Goal: Transaction & Acquisition: Purchase product/service

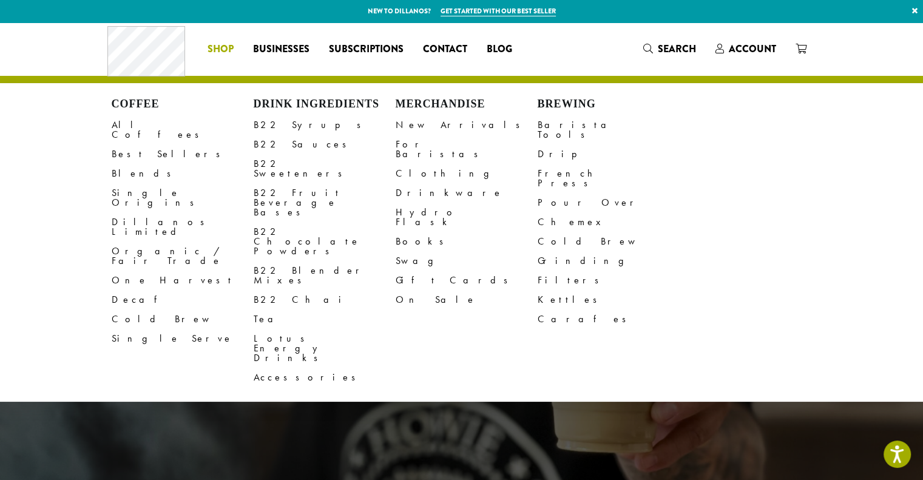
click at [223, 49] on span "Shop" at bounding box center [220, 49] width 26 height 15
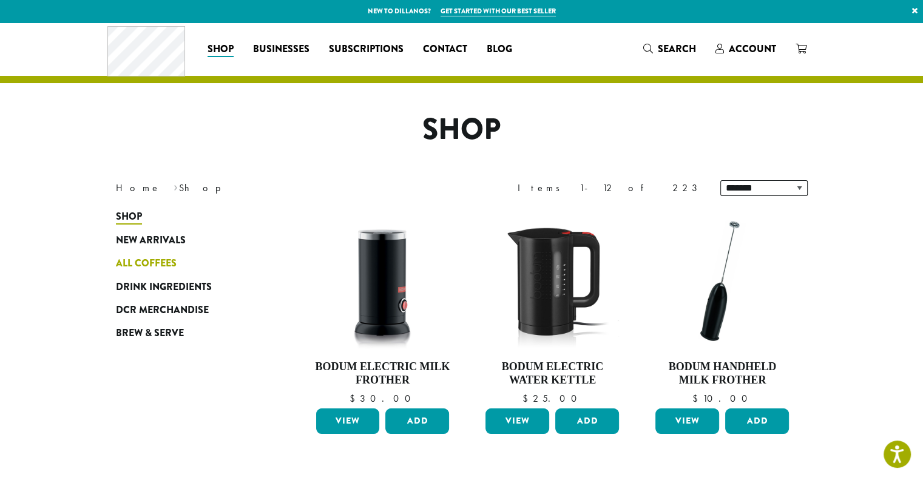
click at [166, 260] on span "All Coffees" at bounding box center [146, 263] width 61 height 15
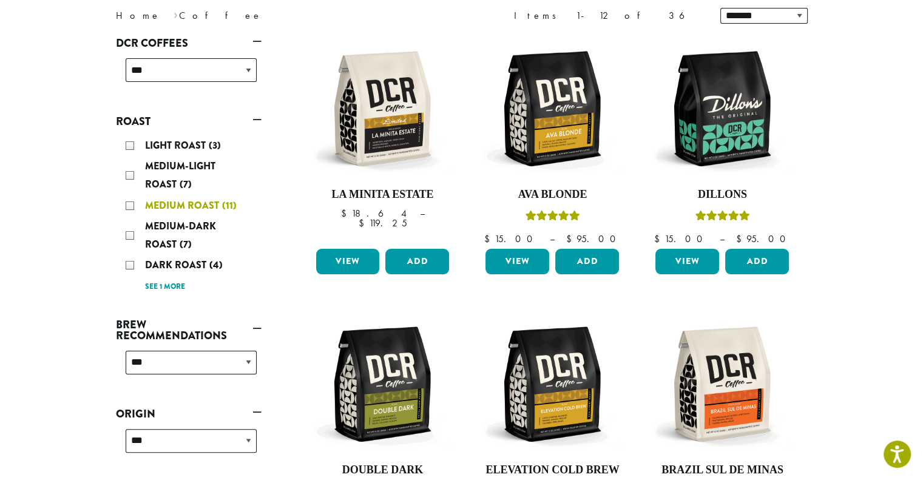
scroll to position [182, 0]
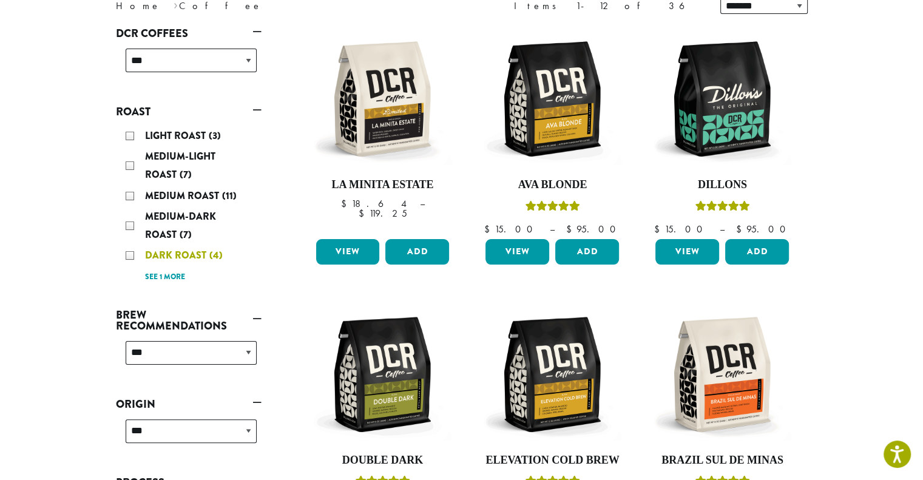
click at [153, 249] on span "Dark Roast" at bounding box center [177, 255] width 64 height 14
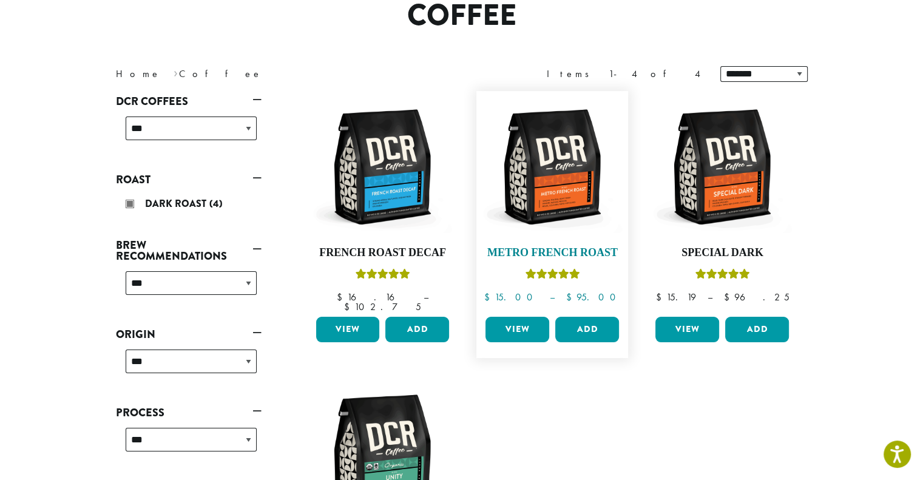
scroll to position [196, 0]
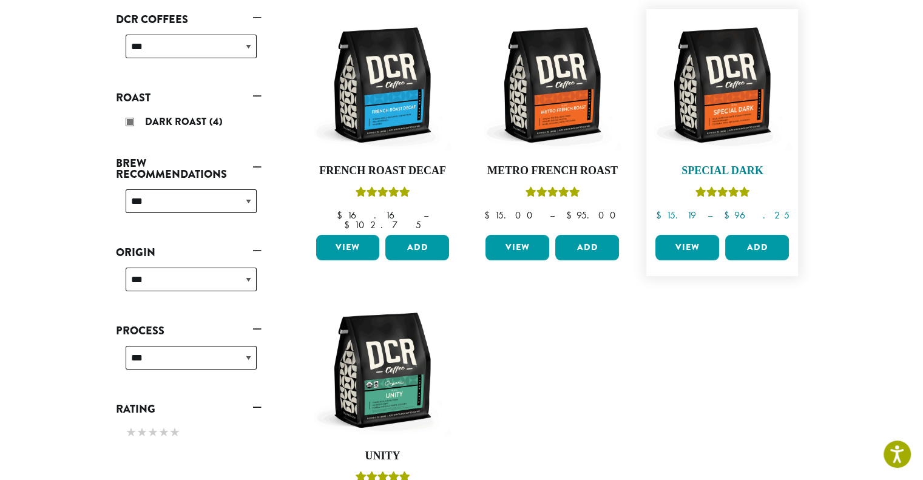
click at [718, 122] on img at bounding box center [722, 85] width 140 height 140
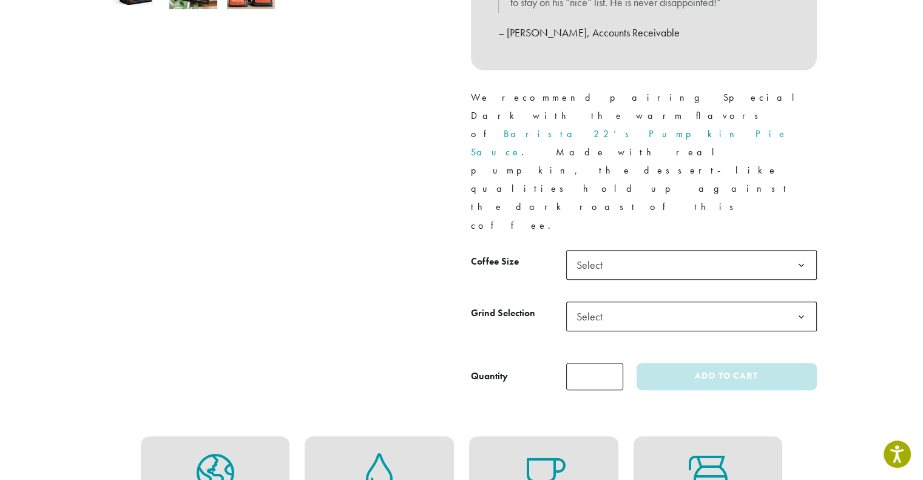
scroll to position [485, 0]
click at [671, 248] on span "Select" at bounding box center [691, 263] width 251 height 30
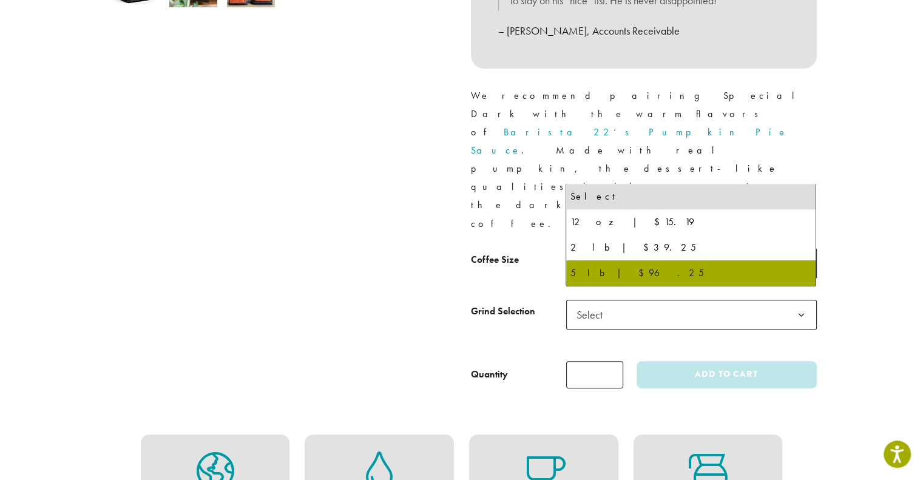
select select "**********"
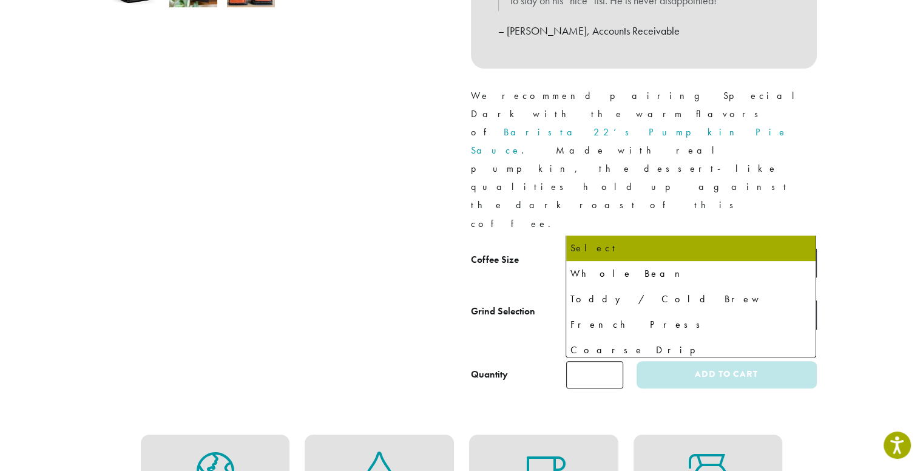
click at [634, 300] on span "Select" at bounding box center [691, 315] width 251 height 30
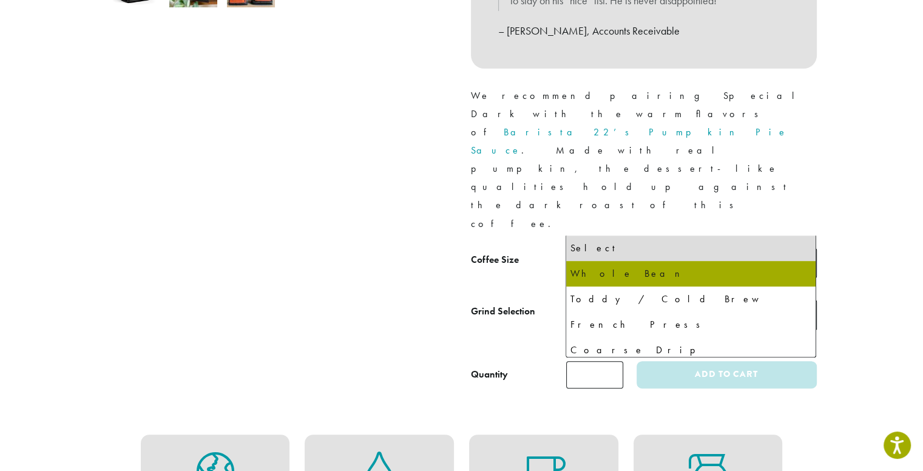
select select "**********"
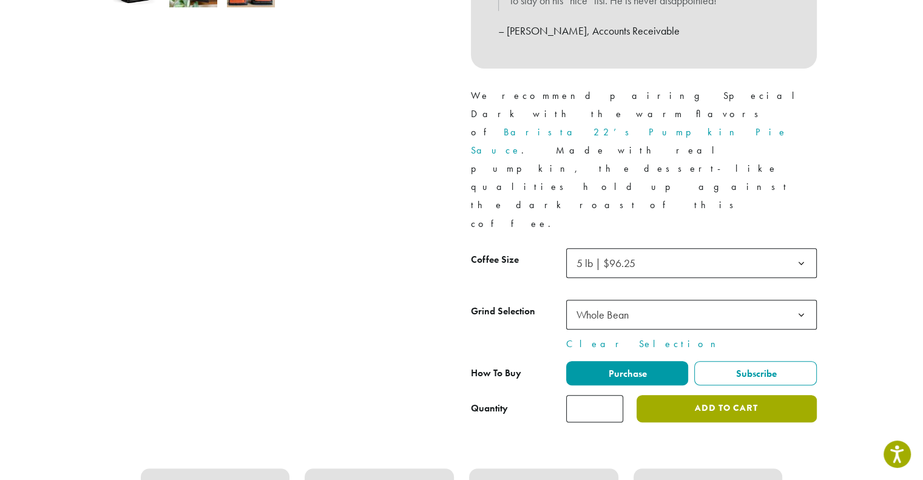
click at [702, 395] on button "Add to cart" at bounding box center [726, 408] width 180 height 27
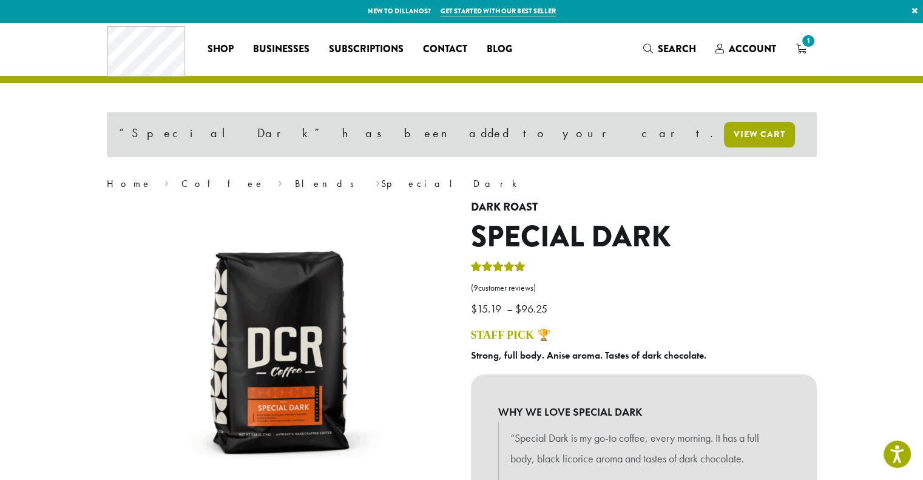
click at [724, 138] on link "View cart" at bounding box center [759, 134] width 71 height 25
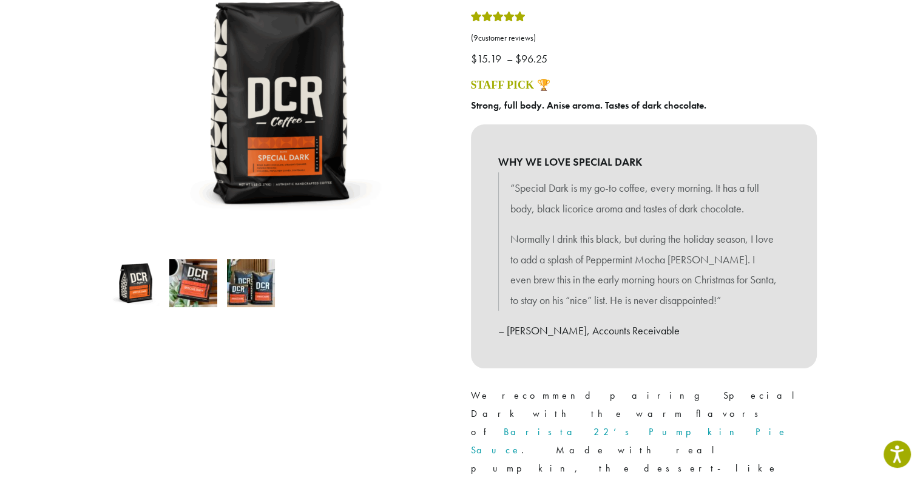
scroll to position [193, 0]
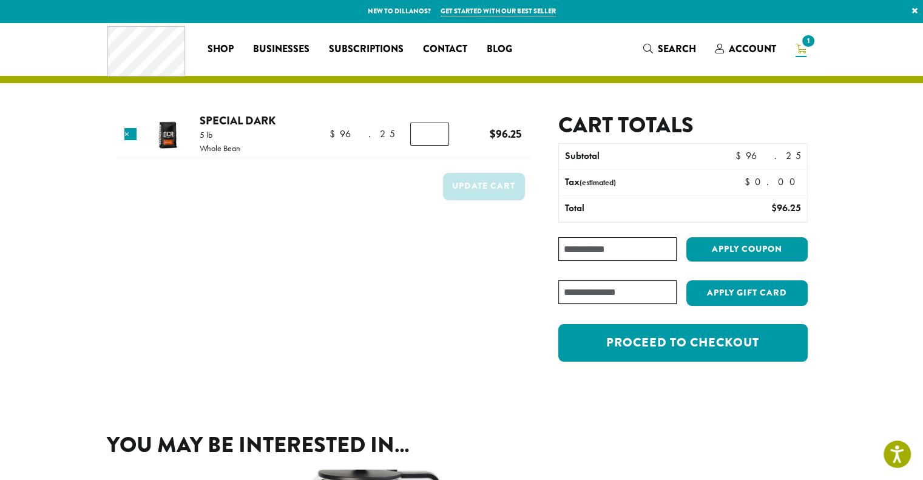
click at [612, 243] on input "Coupon:" at bounding box center [617, 249] width 118 height 24
type input "********"
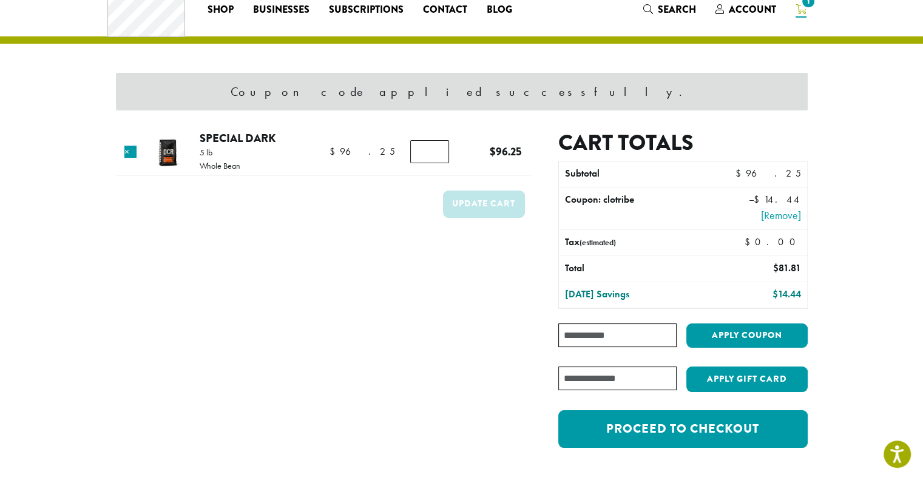
scroll to position [61, 0]
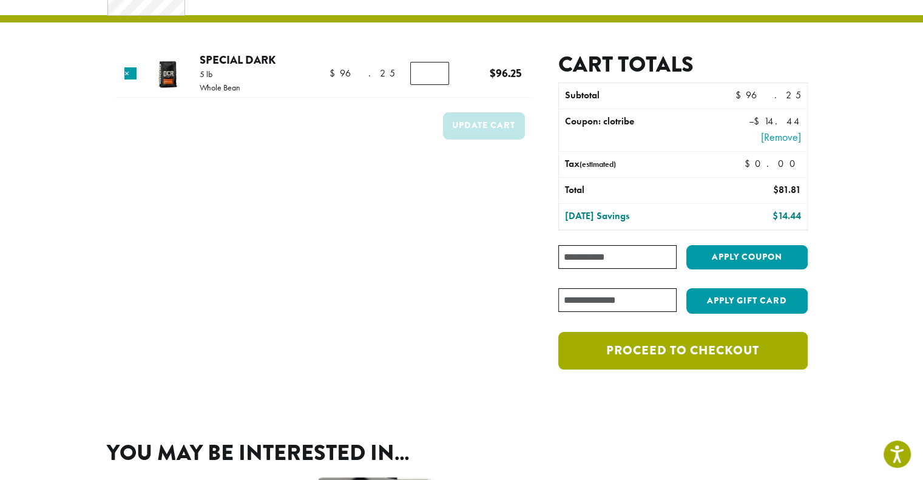
click at [633, 351] on link "Proceed to checkout" at bounding box center [682, 351] width 249 height 38
type input "********"
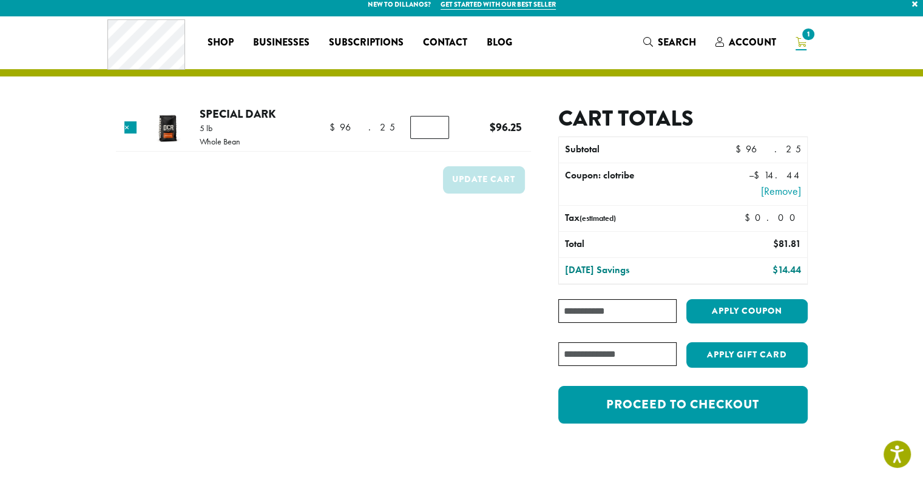
scroll to position [4, 0]
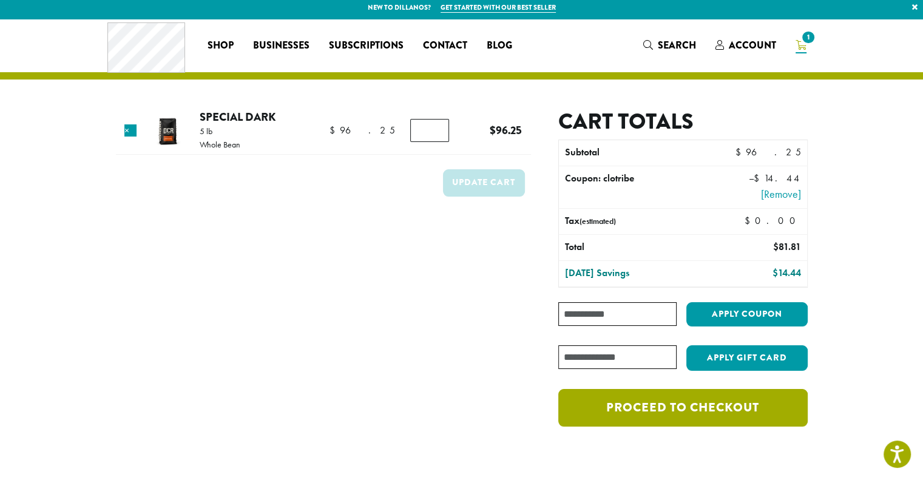
click at [646, 412] on link "Proceed to checkout" at bounding box center [682, 408] width 249 height 38
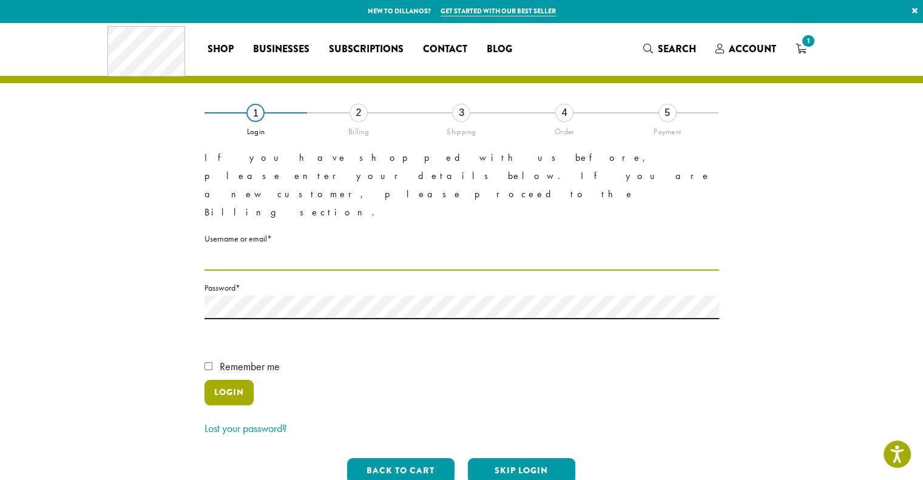
type input "*******"
click at [237, 380] on button "Login" at bounding box center [228, 392] width 49 height 25
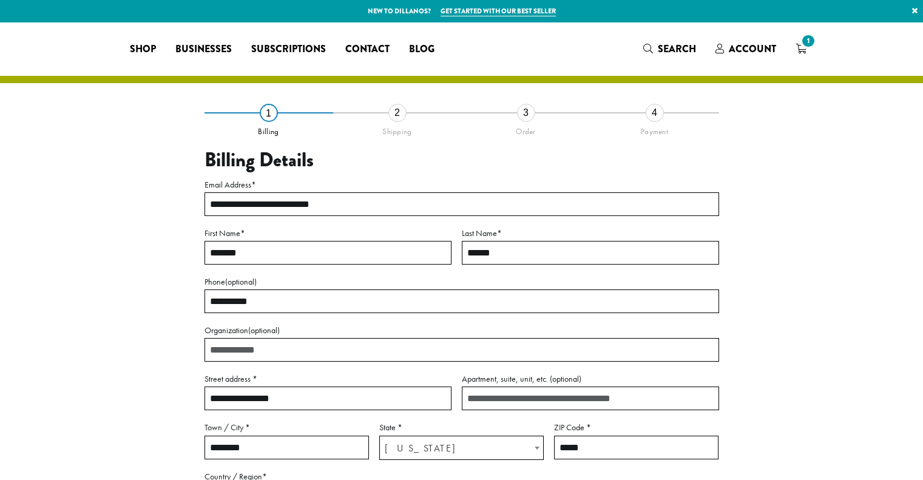
select select "**"
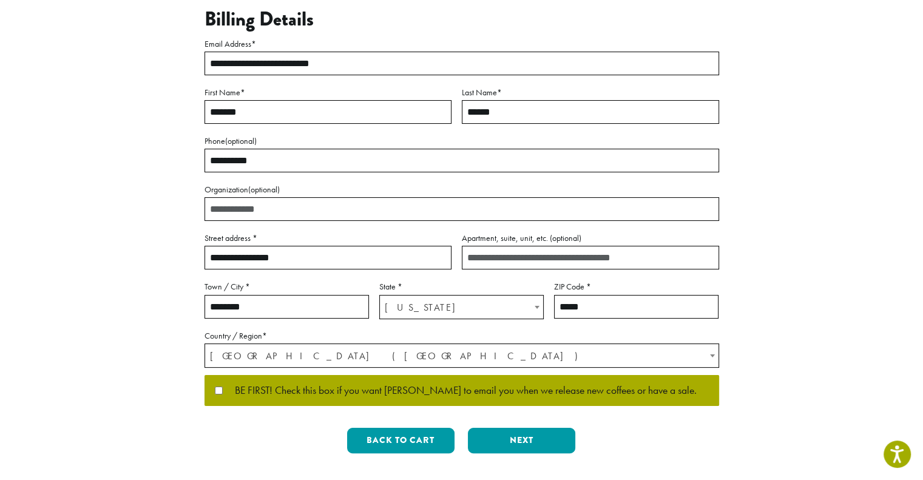
scroll to position [182, 0]
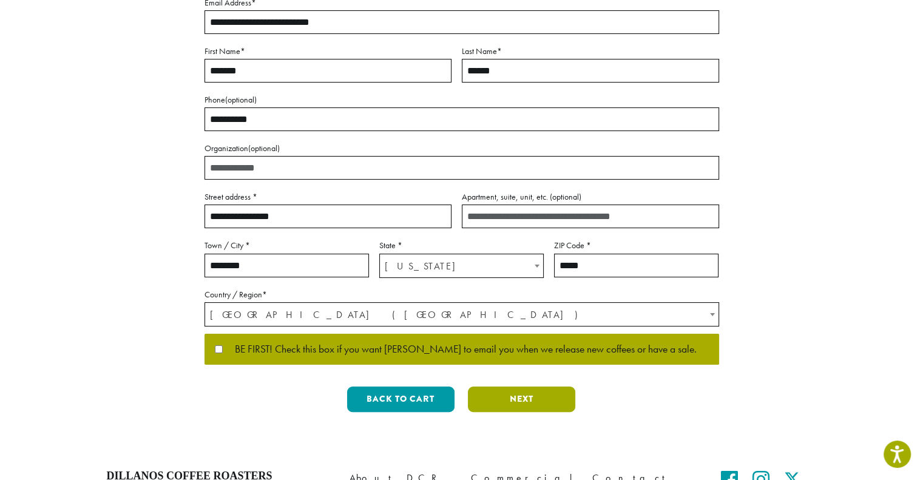
click at [522, 389] on button "Next" at bounding box center [521, 398] width 107 height 25
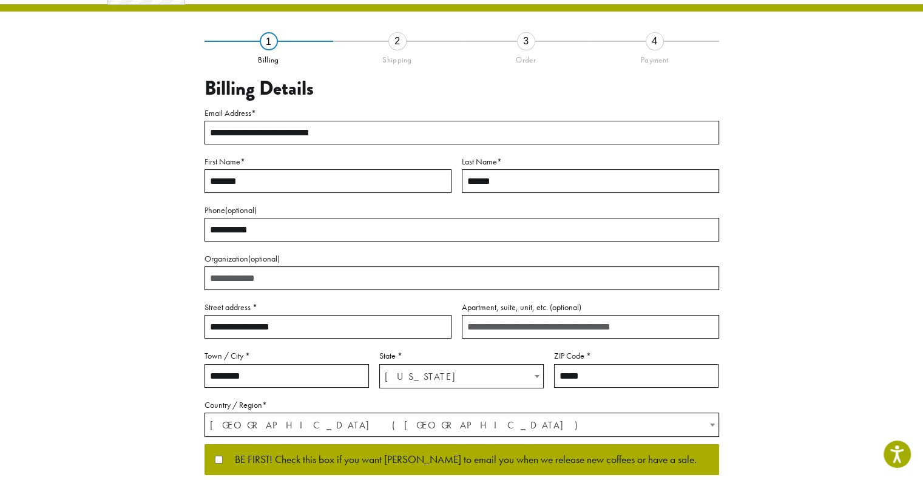
scroll to position [31, 0]
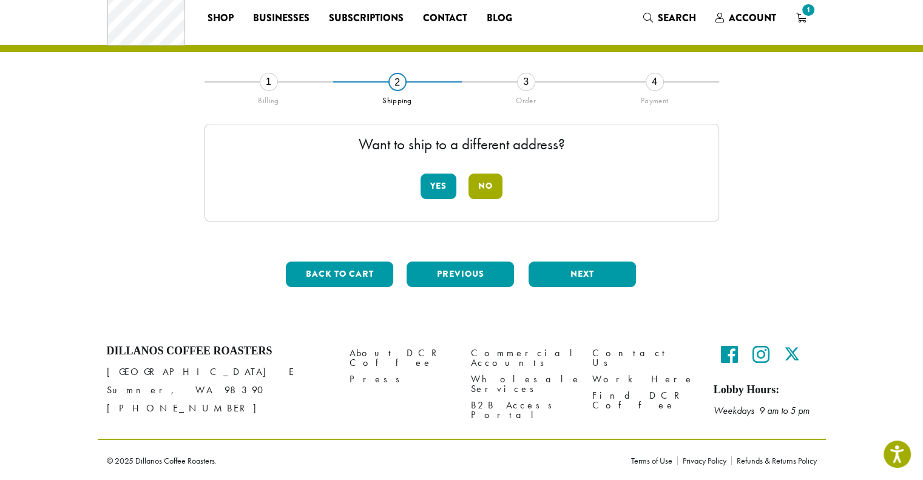
click at [479, 191] on button "No" at bounding box center [485, 186] width 34 height 25
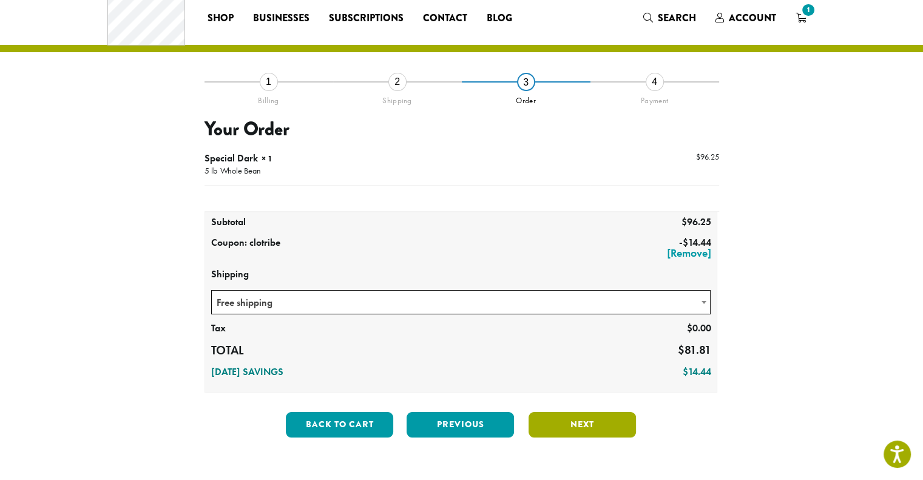
click at [550, 415] on button "Next" at bounding box center [581, 424] width 107 height 25
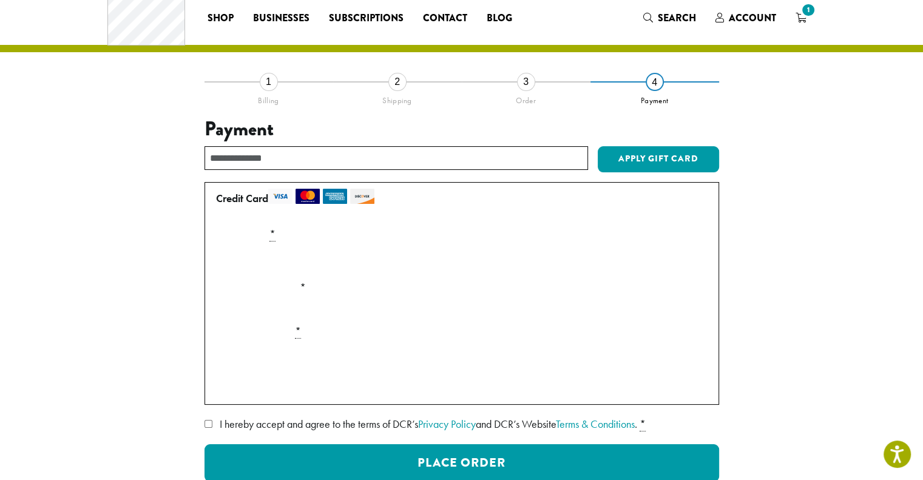
click at [371, 231] on label "Card Number *" at bounding box center [461, 233] width 501 height 19
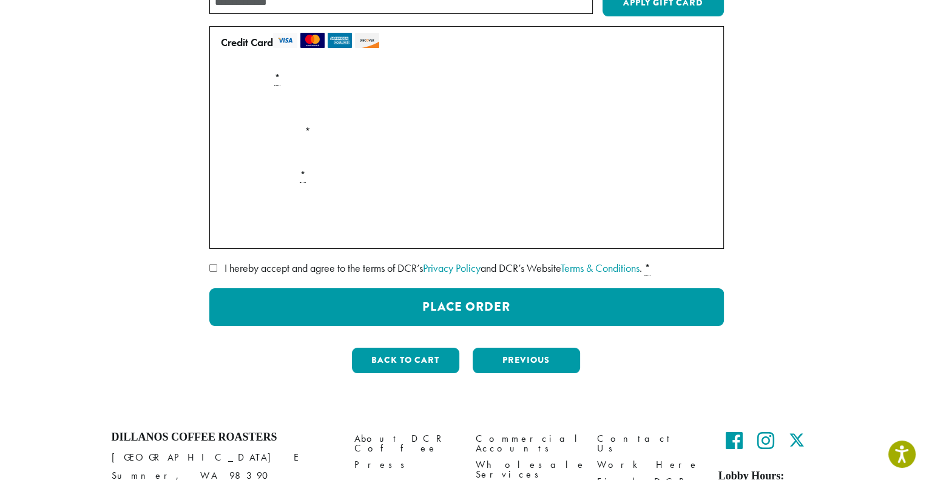
scroll to position [213, 0]
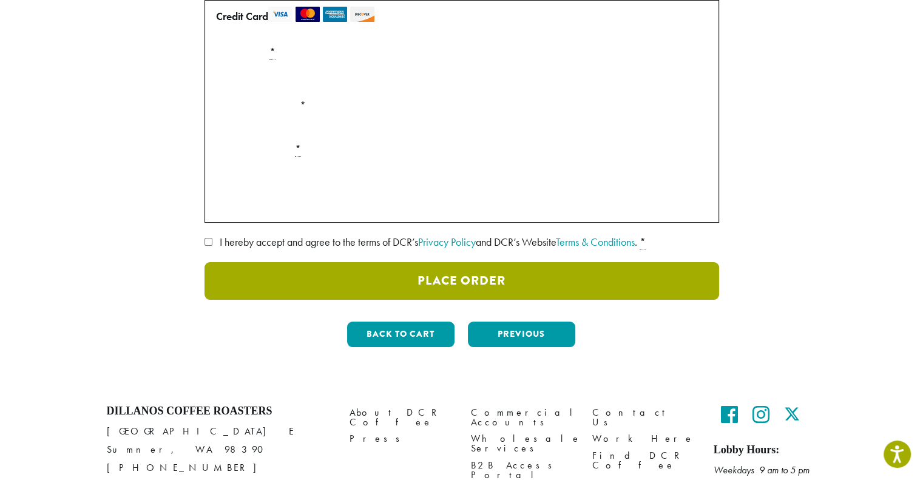
click at [485, 280] on button "Place Order" at bounding box center [461, 281] width 514 height 38
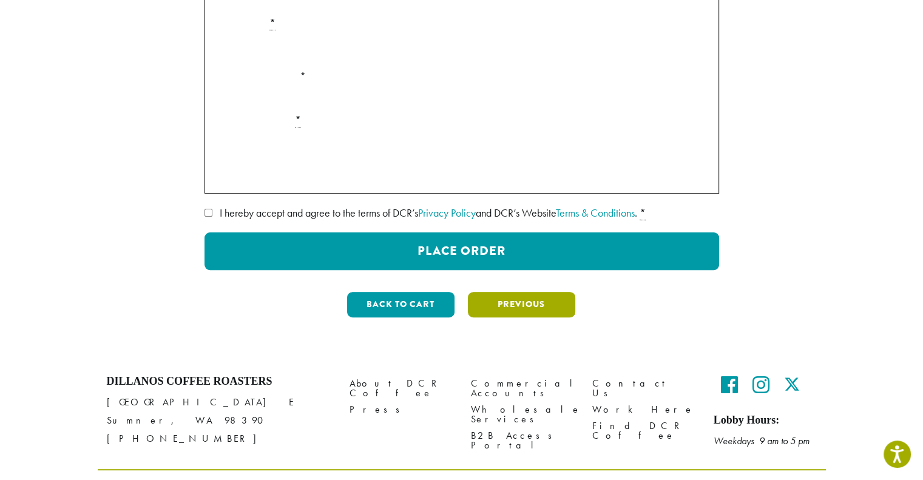
scroll to position [339, 0]
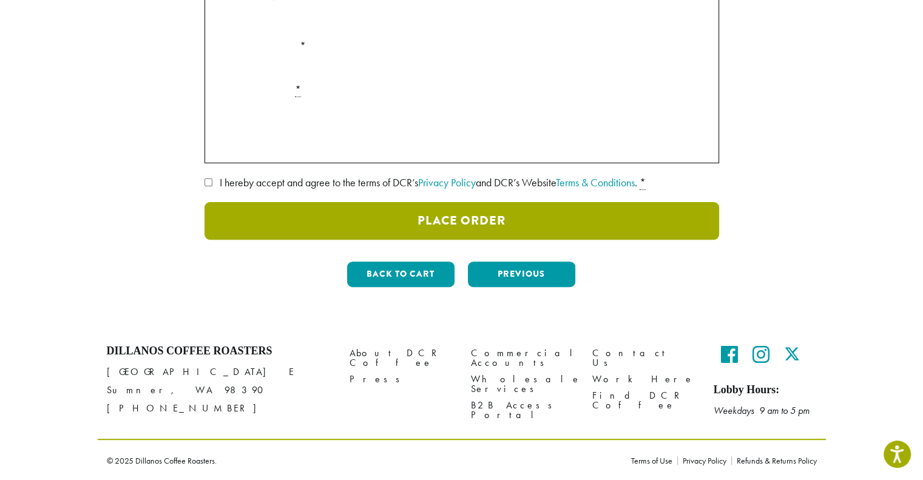
click at [534, 219] on button "Place Order" at bounding box center [461, 221] width 514 height 38
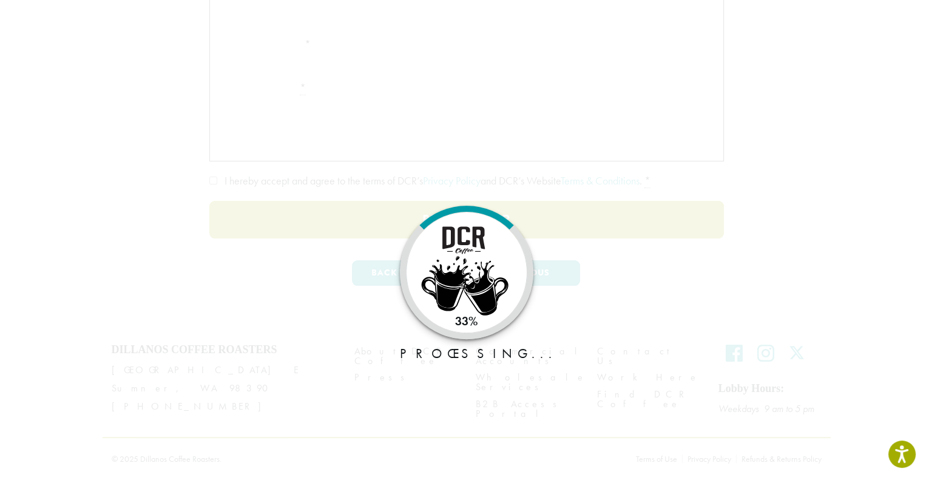
scroll to position [272, 0]
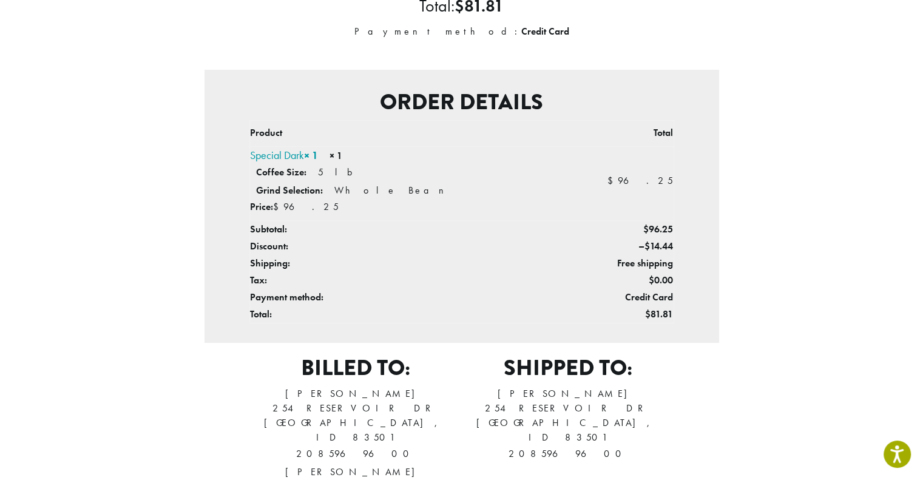
scroll to position [303, 0]
